Goal: Task Accomplishment & Management: Use online tool/utility

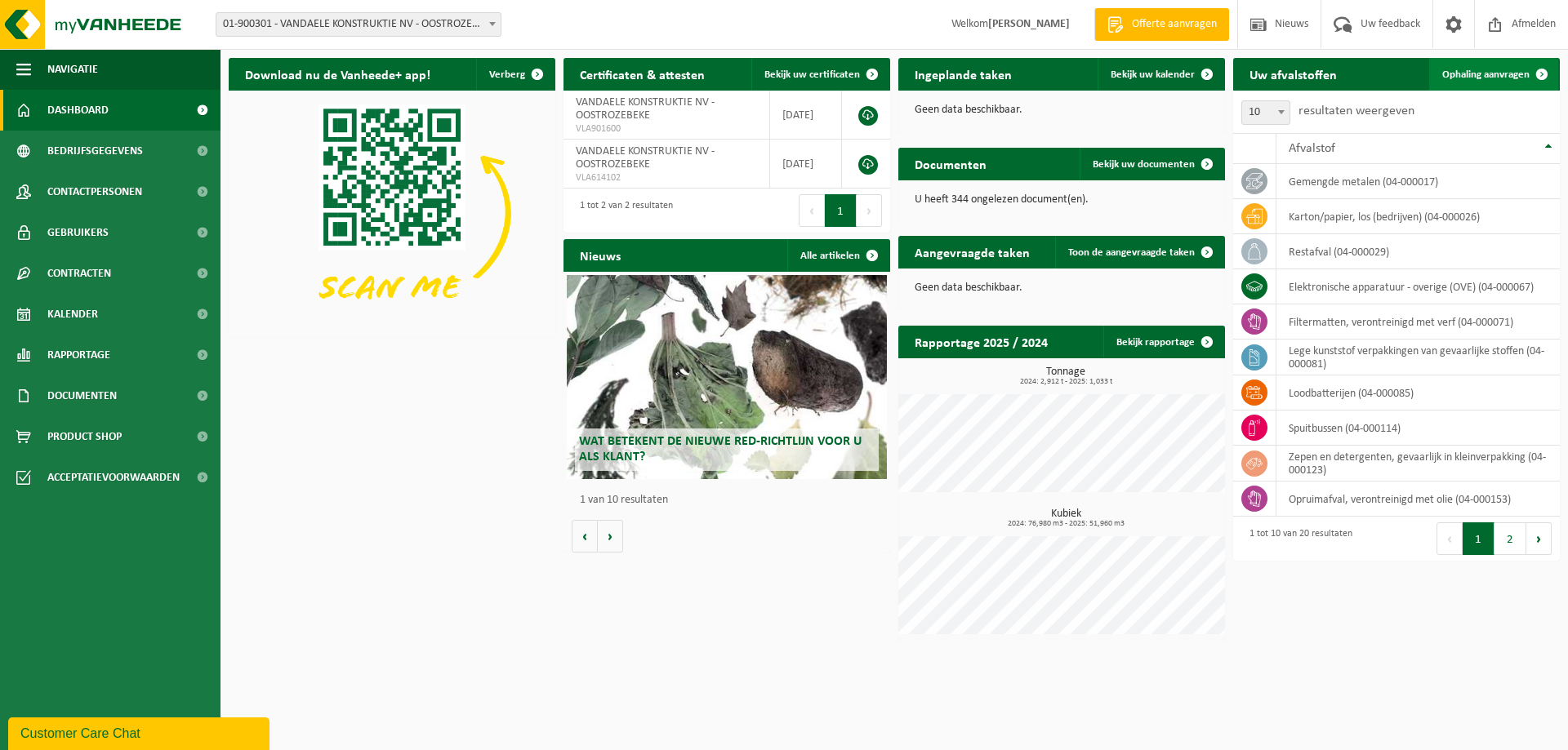
click at [1484, 69] on span "Ophaling aanvragen" at bounding box center [1486, 74] width 87 height 11
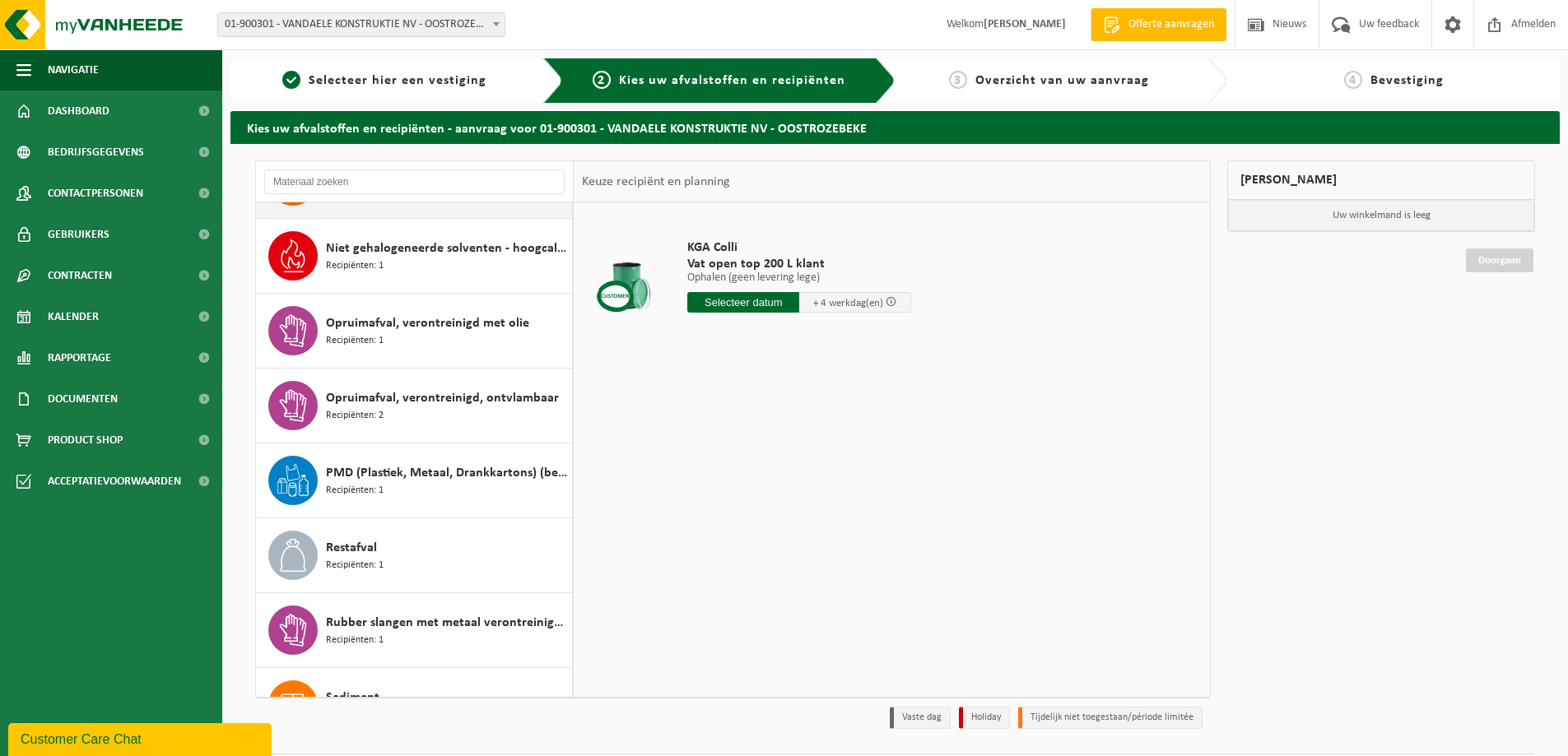
scroll to position [658, 0]
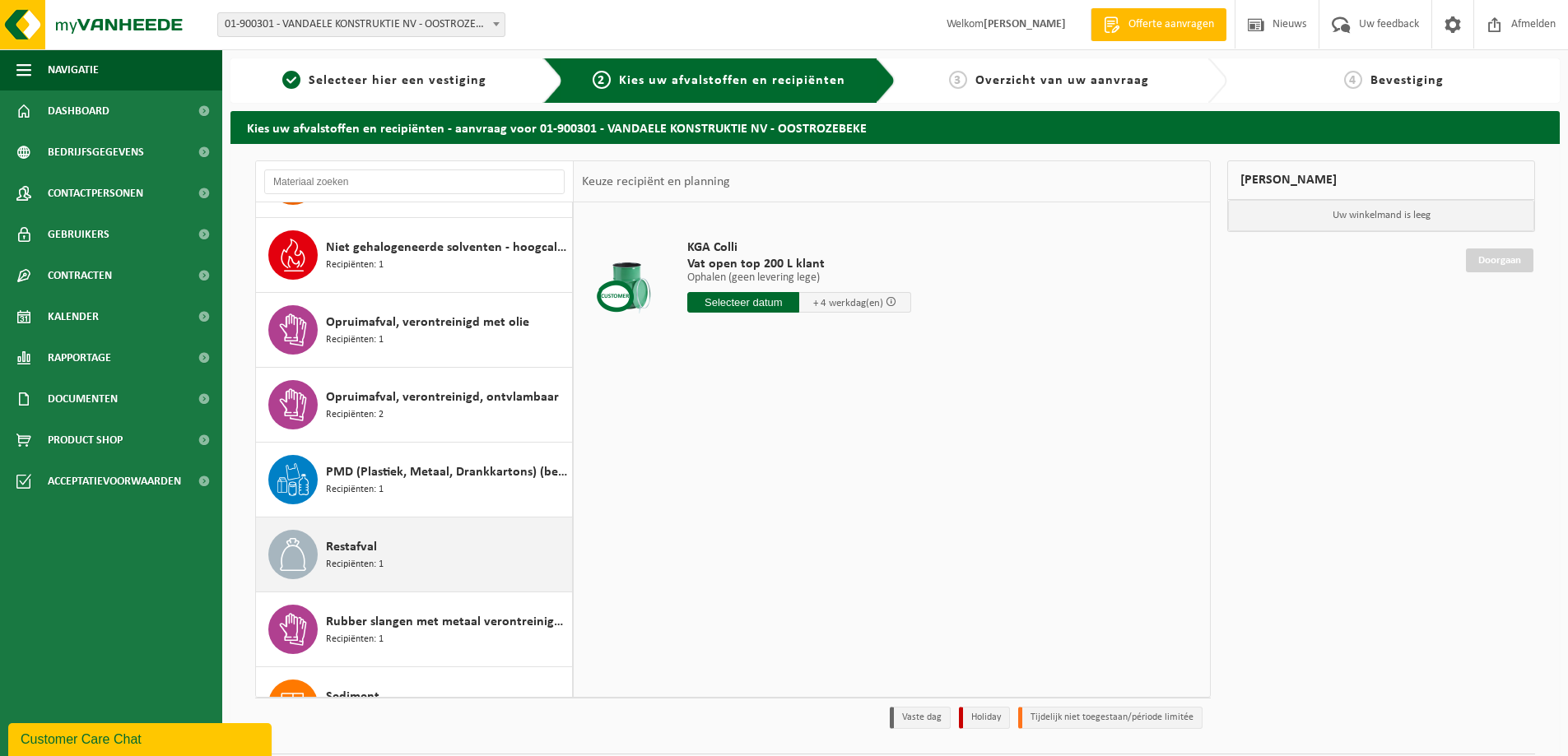
click at [437, 539] on div "Restafval Recipiënten: 1" at bounding box center [447, 555] width 242 height 50
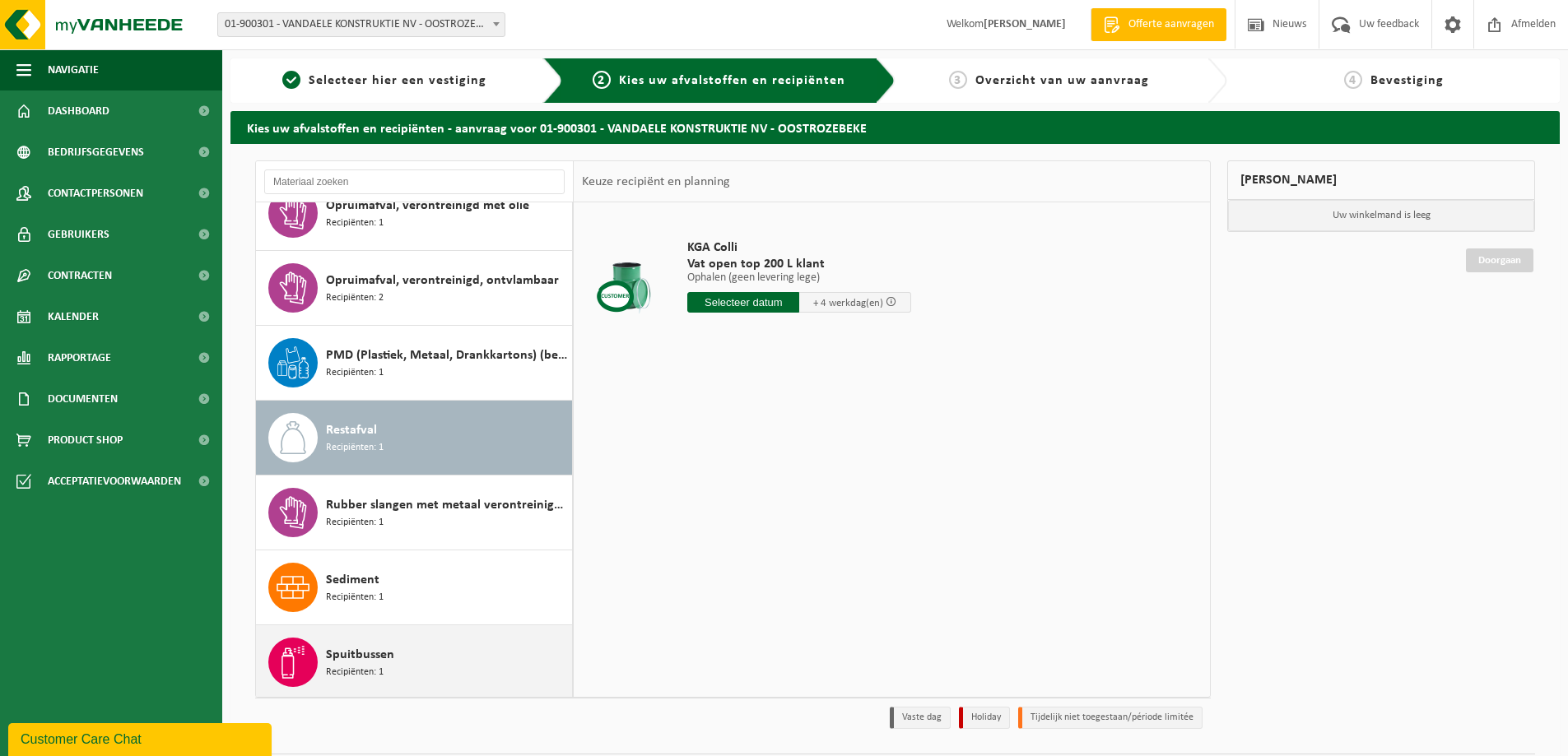
scroll to position [928, 0]
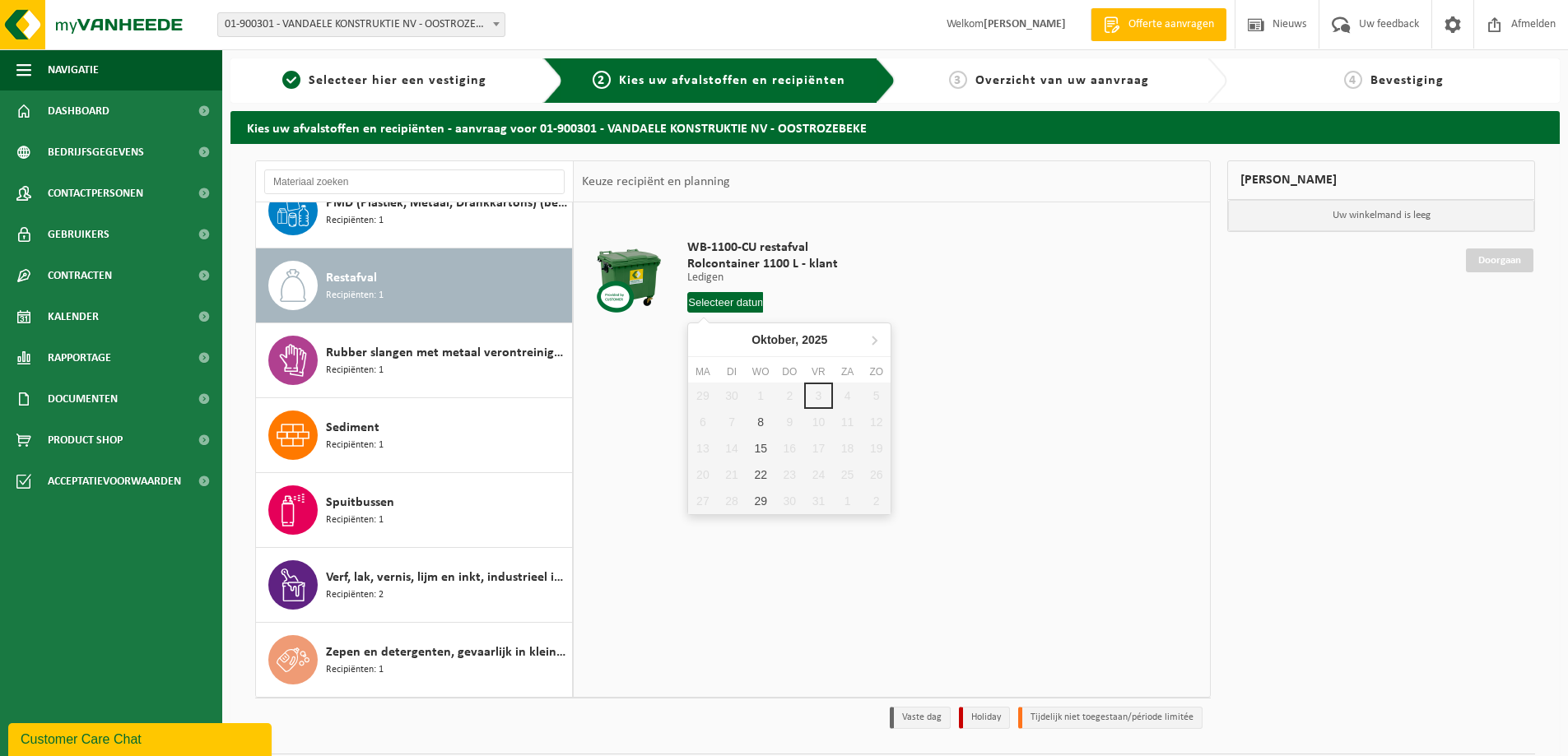
click at [711, 299] on input "text" at bounding box center [725, 302] width 76 height 21
click at [757, 420] on div "8" at bounding box center [760, 422] width 29 height 26
type input "Van 2025-10-08"
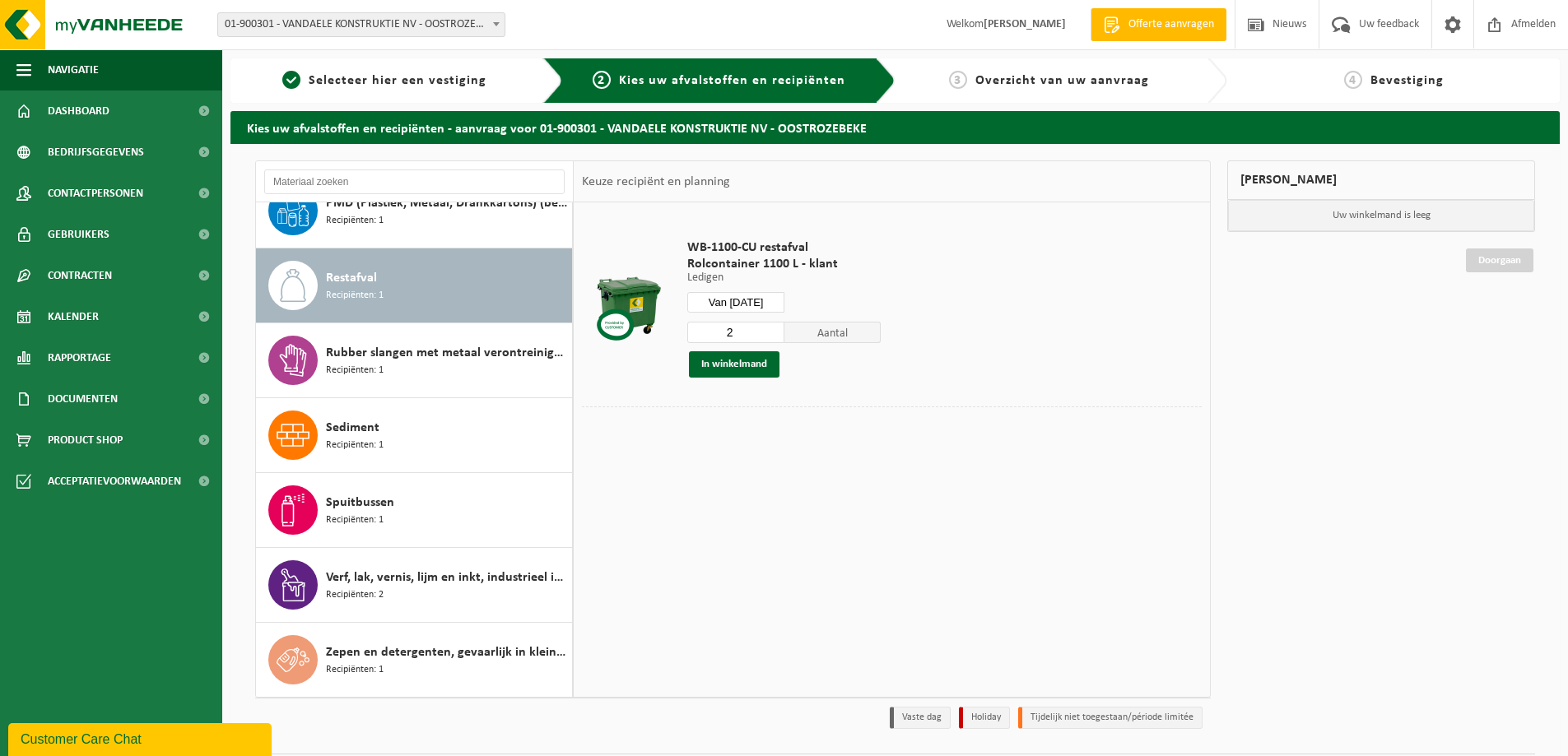
click at [770, 328] on input "2" at bounding box center [735, 332] width 97 height 21
type input "3"
click at [770, 328] on input "3" at bounding box center [735, 332] width 97 height 21
click at [766, 365] on button "In winkelmand" at bounding box center [734, 364] width 91 height 26
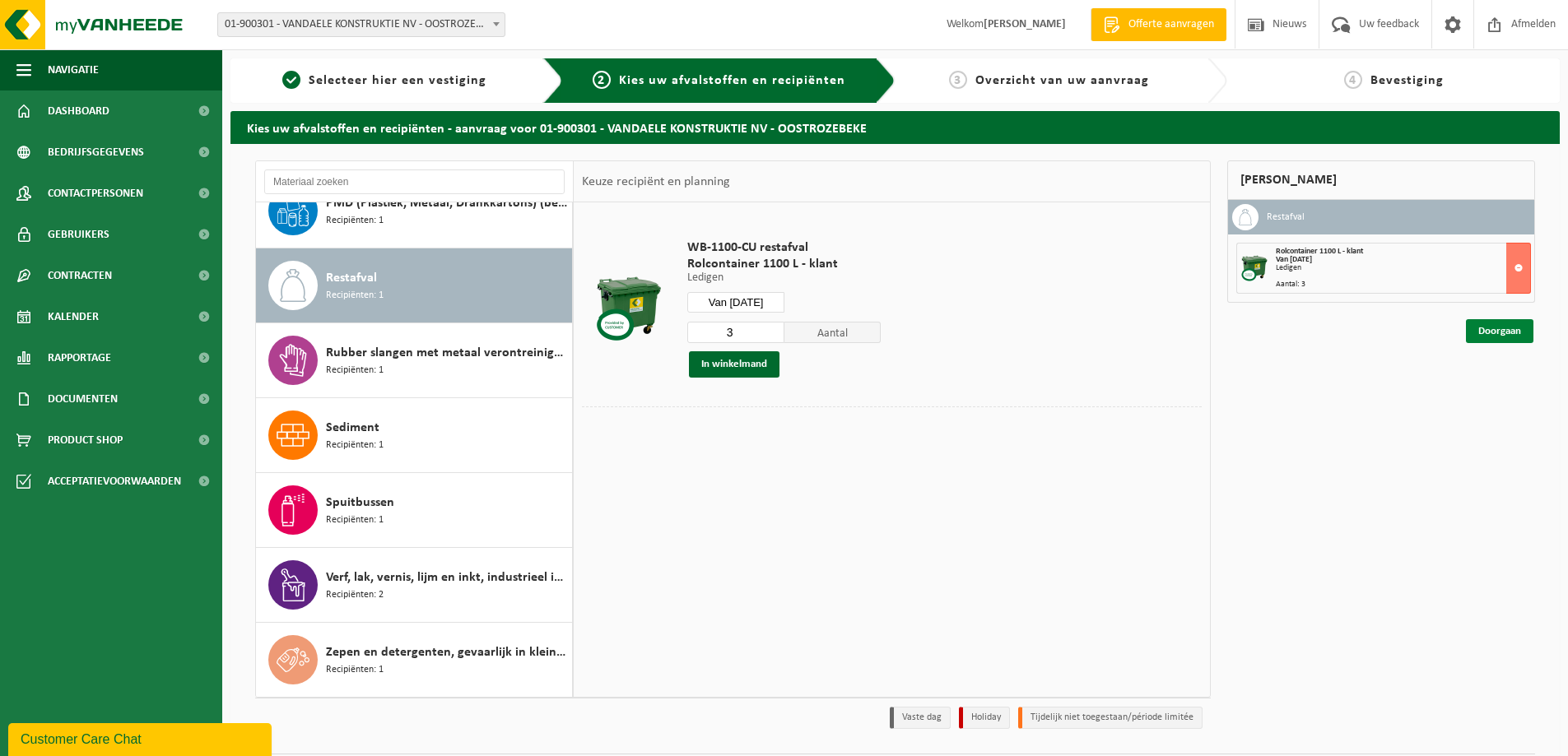
click at [1503, 337] on link "Doorgaan" at bounding box center [1500, 331] width 68 height 24
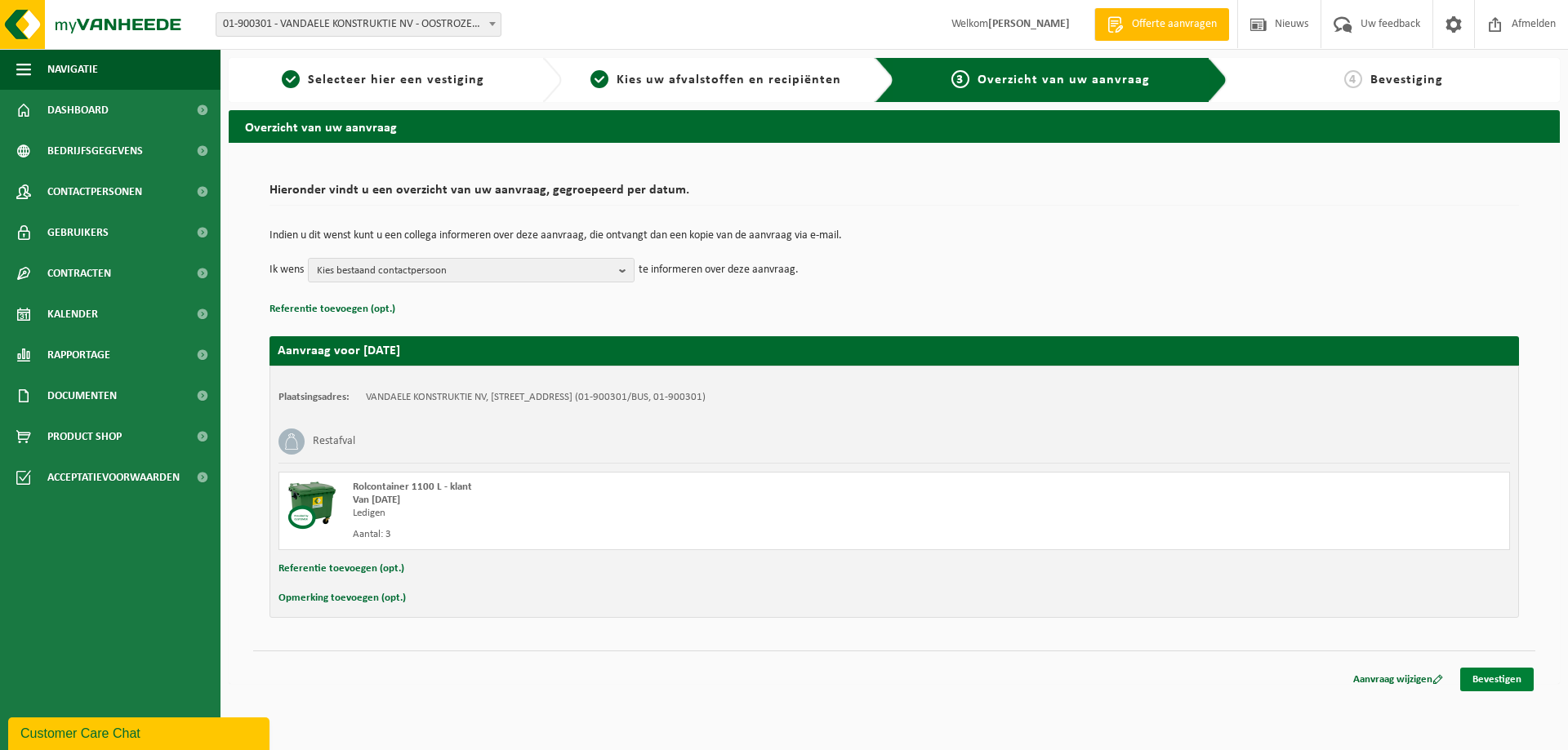
click at [1499, 672] on link "Bevestigen" at bounding box center [1498, 680] width 73 height 24
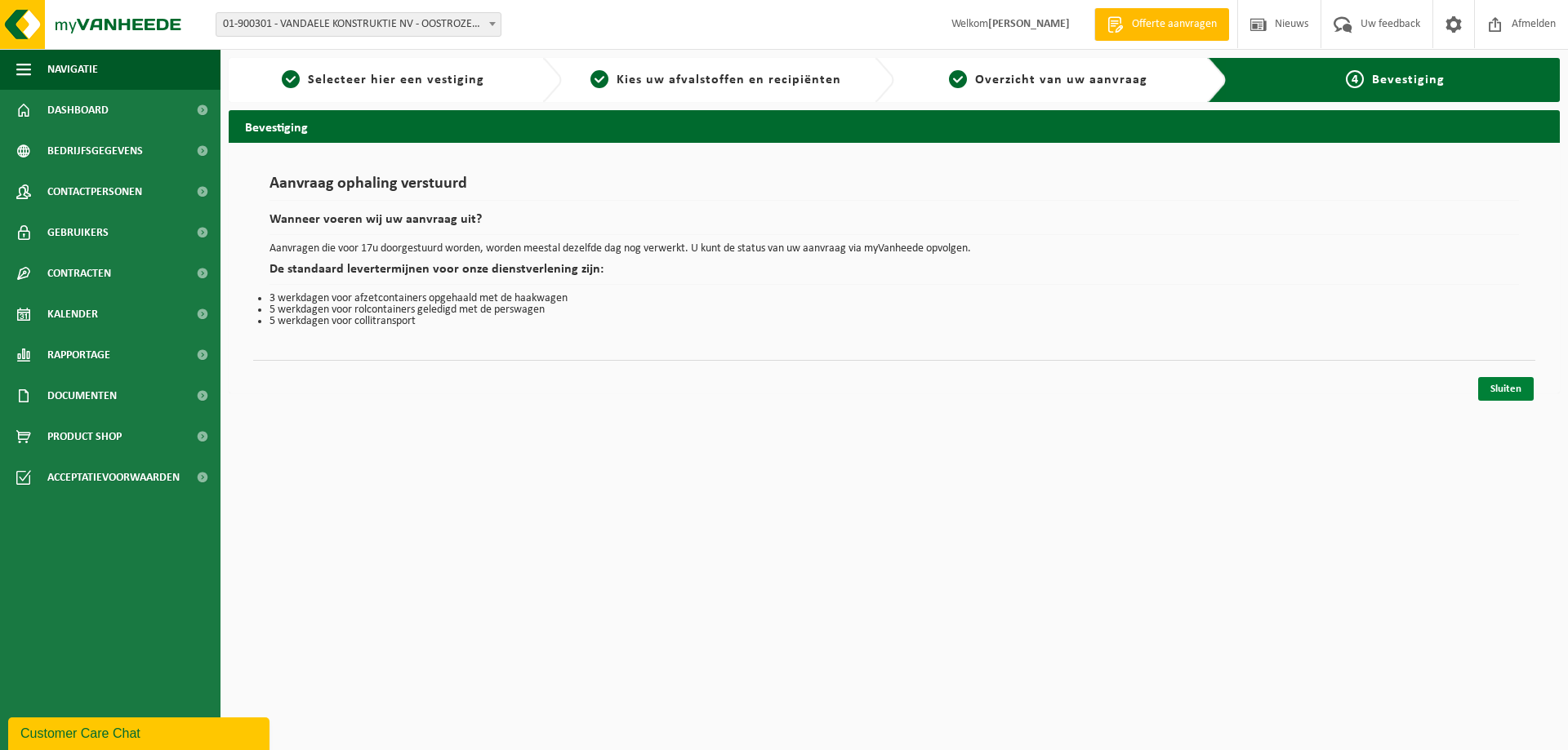
click at [1511, 386] on link "Sluiten" at bounding box center [1507, 389] width 55 height 24
